Goal: Task Accomplishment & Management: Use online tool/utility

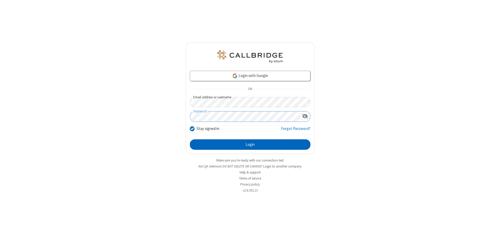
click at [250, 144] on button "Login" at bounding box center [250, 144] width 121 height 10
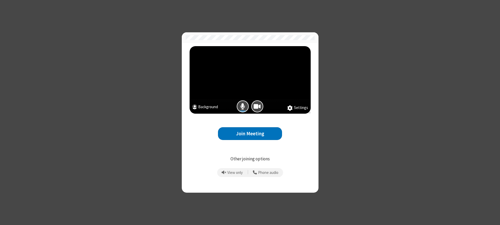
click at [250, 133] on button "Join Meeting" at bounding box center [250, 133] width 64 height 13
